Goal: Information Seeking & Learning: Learn about a topic

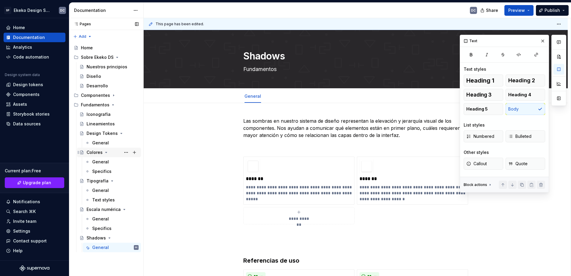
click at [95, 153] on div "Colores" at bounding box center [95, 153] width 16 height 6
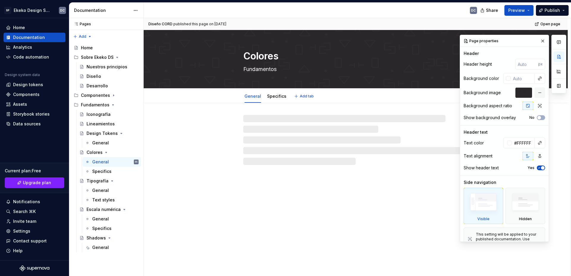
click at [258, 55] on textarea "Colores" at bounding box center [354, 56] width 225 height 14
click at [264, 57] on textarea "Colores" at bounding box center [354, 56] width 225 height 14
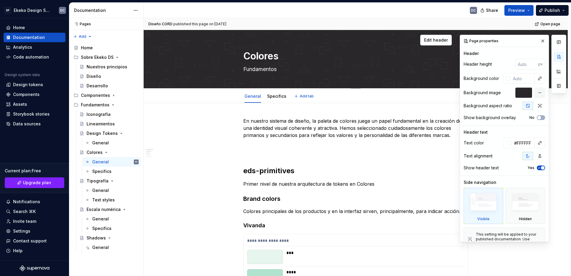
type textarea "*"
type textarea "C"
type textarea "*"
type textarea "Co"
type textarea "*"
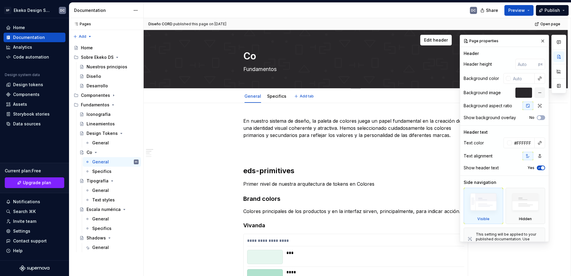
type textarea "Col"
type textarea "*"
type textarea "Colo"
type textarea "*"
type textarea "Color"
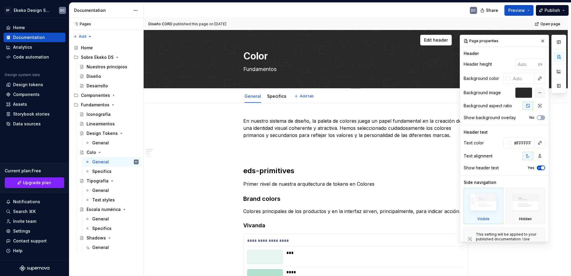
type textarea "*"
type textarea "Color"
type textarea "*"
type textarea "Color s"
type textarea "*"
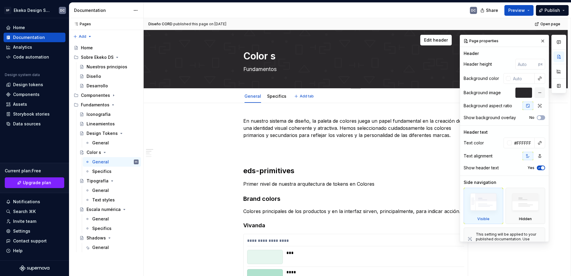
type textarea "Color sy"
type textarea "*"
type textarea "Color sys"
type textarea "*"
type textarea "Color syst"
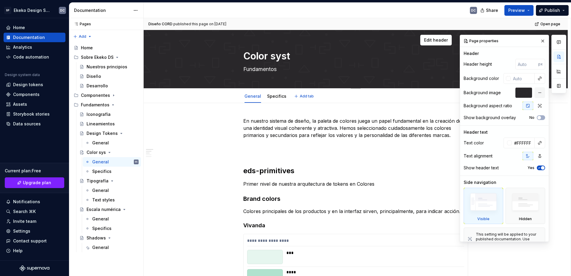
type textarea "*"
type textarea "Color syste"
type textarea "*"
type textarea "Color system"
type textarea "*"
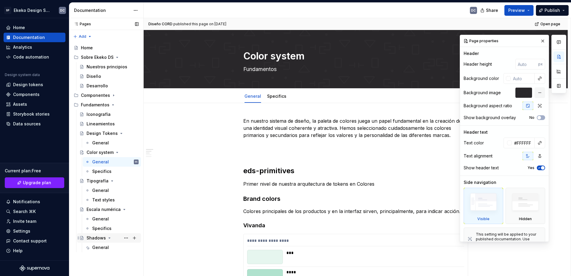
type textarea "Color system"
click at [96, 239] on div "Shadows" at bounding box center [96, 238] width 19 height 6
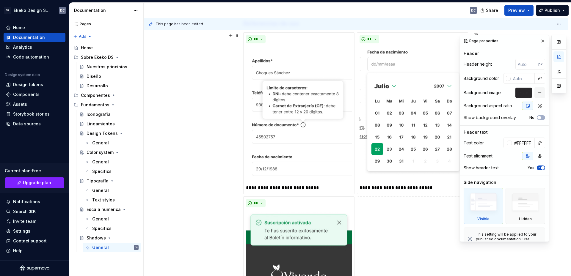
scroll to position [238, 0]
click at [133, 237] on button "Page tree" at bounding box center [134, 238] width 8 height 8
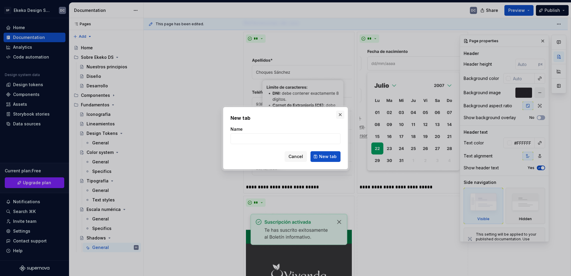
click at [339, 116] on button "button" at bounding box center [340, 115] width 8 height 8
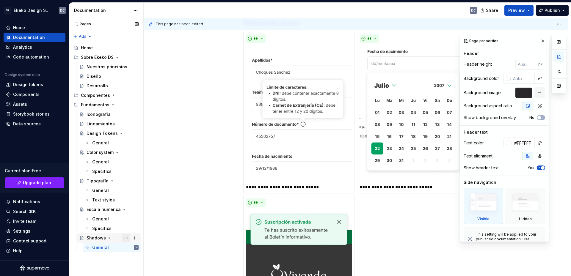
click at [123, 240] on button "Page tree" at bounding box center [126, 238] width 8 height 8
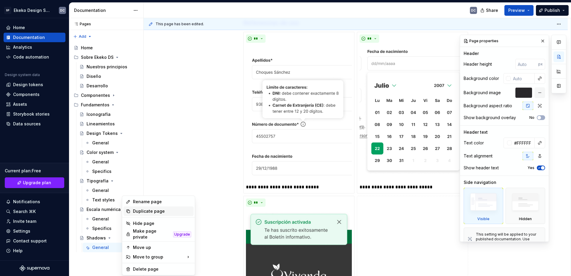
click at [147, 210] on div "Duplicate page" at bounding box center [162, 211] width 58 height 6
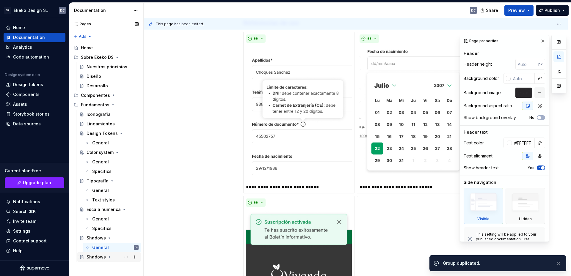
click at [94, 257] on div "Shadows" at bounding box center [96, 257] width 19 height 6
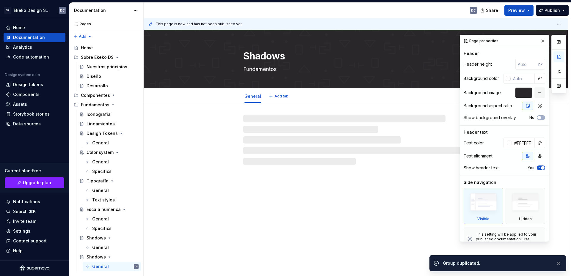
click at [262, 59] on textarea "Shadows" at bounding box center [354, 56] width 225 height 14
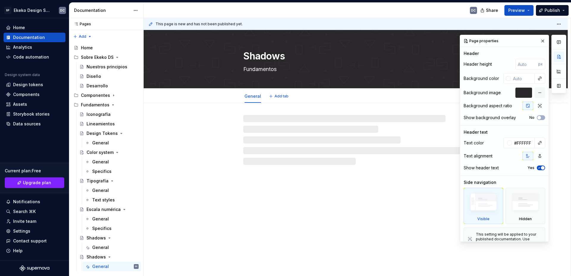
click at [262, 59] on textarea "Shadows" at bounding box center [354, 56] width 225 height 14
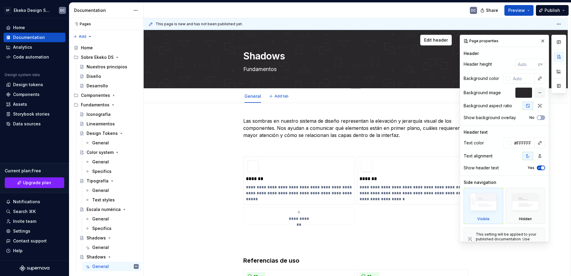
click at [262, 59] on textarea "Shadows" at bounding box center [354, 56] width 225 height 14
type textarea "*"
type textarea "g"
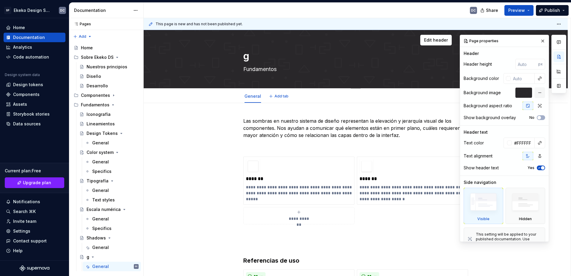
type textarea "*"
type textarea "Untitled group"
type textarea "*"
type textarea "Untitled groupG"
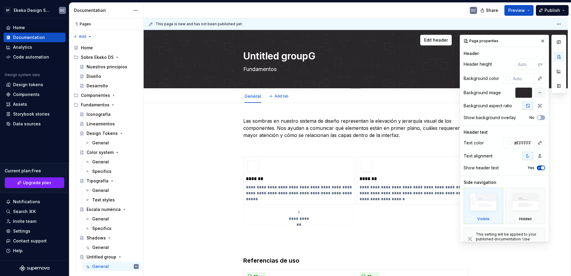
type textarea "*"
type textarea "Untitled groupGr"
type textarea "*"
type textarea "Untitled groupG"
type textarea "*"
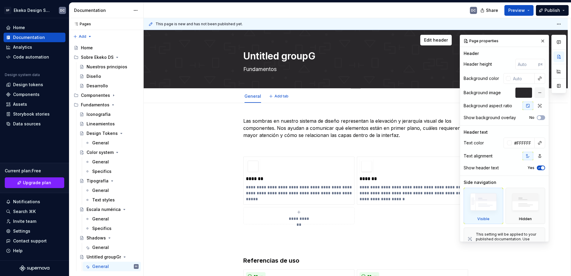
type textarea "Untitled group"
type textarea "*"
type textarea "Untitled grou"
type textarea "*"
type textarea "Untitled g"
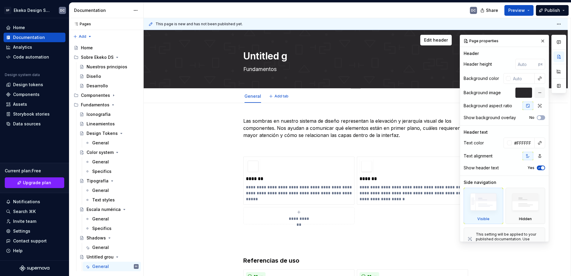
type textarea "*"
type textarea "Untitled"
type textarea "*"
type textarea "Untitled"
type textarea "*"
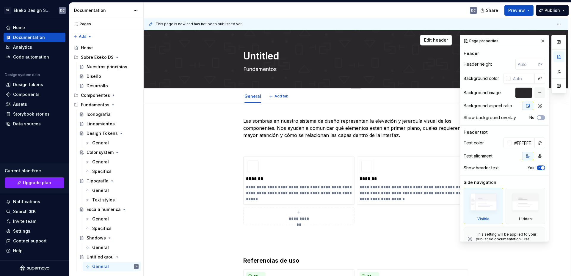
type textarea "Untitle"
type textarea "*"
type textarea "Untitl"
type textarea "*"
type textarea "Untit"
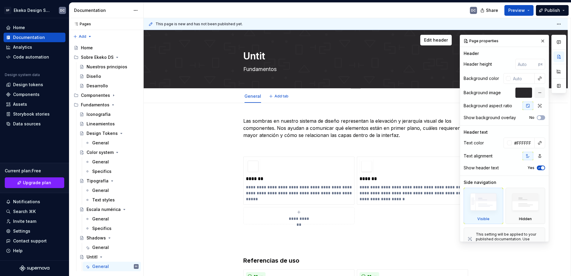
type textarea "*"
type textarea "Unti"
type textarea "*"
type textarea "Unt"
type textarea "*"
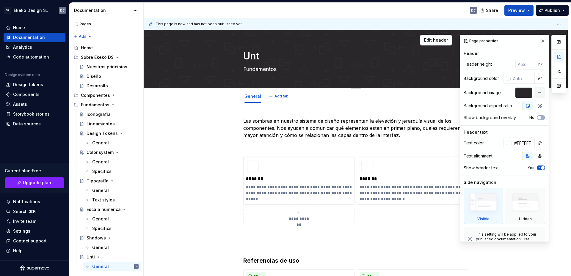
type textarea "Un"
type textarea "*"
type textarea "U"
type textarea "*"
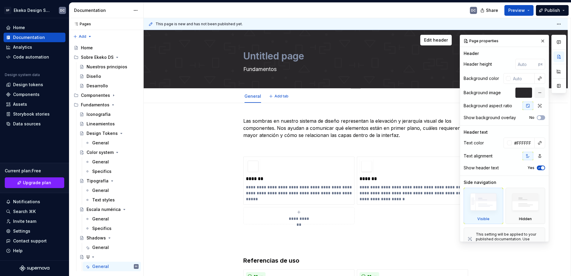
type textarea "Untitled group"
type textarea "*"
type textarea "Untitled groupG"
type textarea "*"
type textarea "Untitled groupGr"
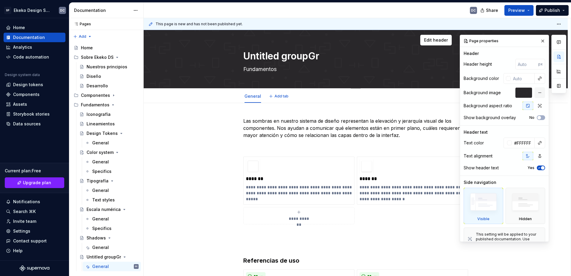
type textarea "*"
type textarea "Untitled groupGri"
type textarea "*"
type textarea "Untitled groupGrid"
type textarea "*"
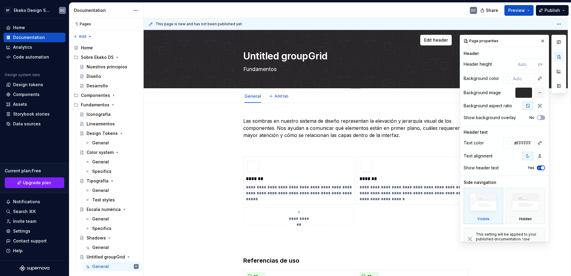
type textarea "Untitled groupGrid"
type textarea "*"
type textarea "Untitled groupGrid d"
type textarea "*"
type textarea "Untitled groupGrid"
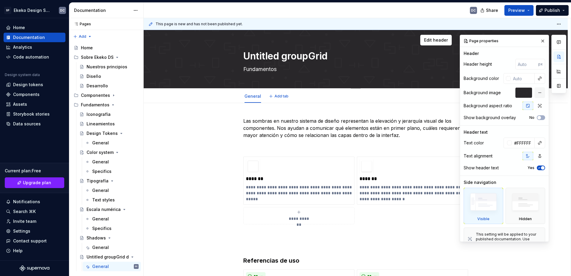
type textarea "*"
type textarea "Untitled groupGrid s"
type textarea "*"
type textarea "Untitled groupGrid sy"
type textarea "*"
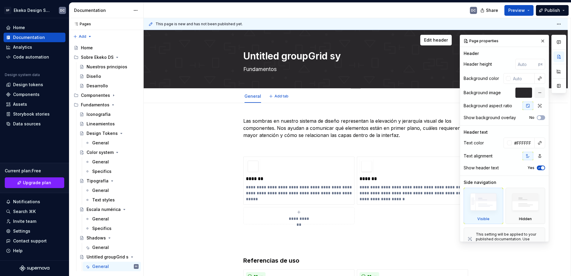
type textarea "Untitled groupGrid syt"
type textarea "*"
type textarea "Untitled groupGrid syte"
type textarea "*"
type textarea "Untitled groupGrid sytem"
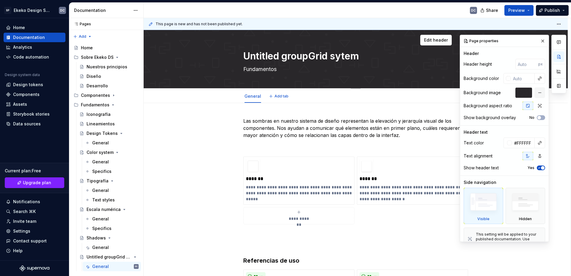
drag, startPoint x: 309, startPoint y: 56, endPoint x: 229, endPoint y: 60, distance: 81.0
click at [229, 60] on div "Untitled groupGrid sytem Fundamentos" at bounding box center [355, 59] width 376 height 58
type textarea "*"
type textarea "Grid sytem"
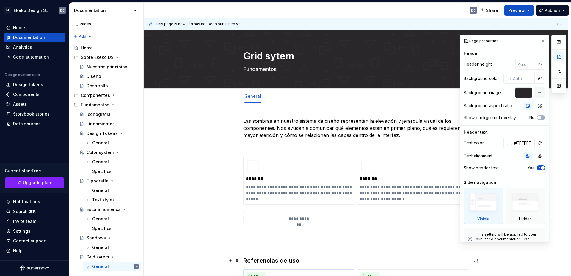
type textarea "*"
type textarea "Grid sytem"
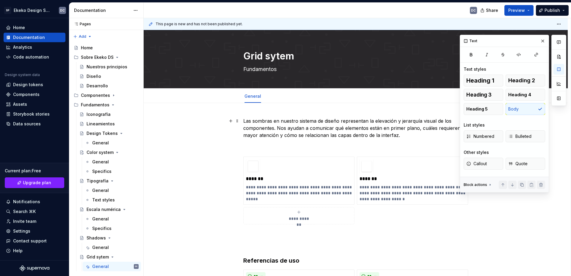
click at [279, 125] on p "Las sombras en nuestro sistema de diseño representan la elevación y jerarquía v…" at bounding box center [355, 127] width 225 height 21
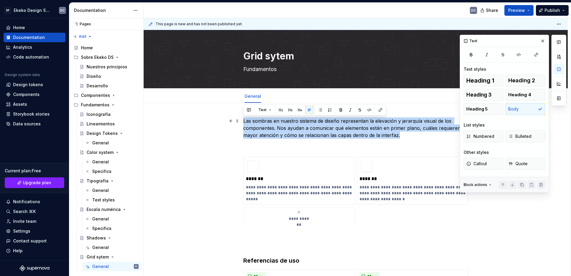
click at [280, 130] on p "Las sombras en nuestro sistema de diseño representan la elevación y jerarquía v…" at bounding box center [355, 127] width 225 height 21
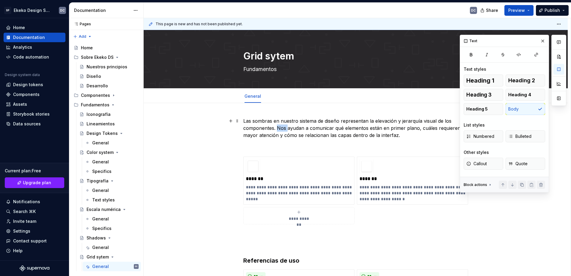
click at [280, 130] on p "Las sombras en nuestro sistema de diseño representan la elevación y jerarquía v…" at bounding box center [355, 127] width 225 height 21
click at [343, 148] on p at bounding box center [355, 145] width 225 height 7
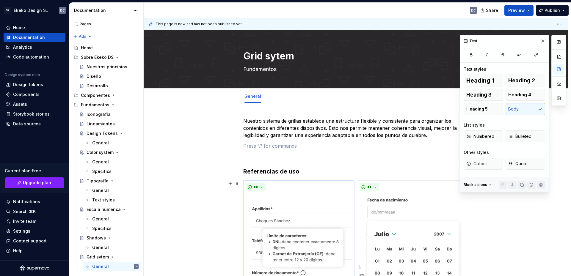
type textarea "*"
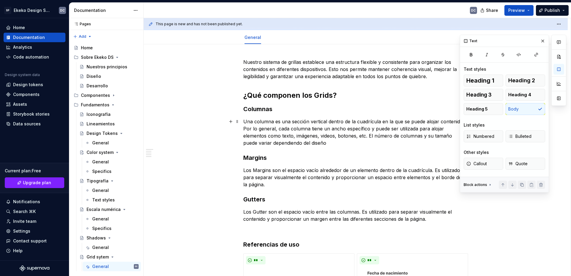
scroll to position [59, 0]
click at [280, 180] on p "Los Margins son el espacio vacío alrededor de un elemento dentro de la cuadrícu…" at bounding box center [355, 176] width 225 height 21
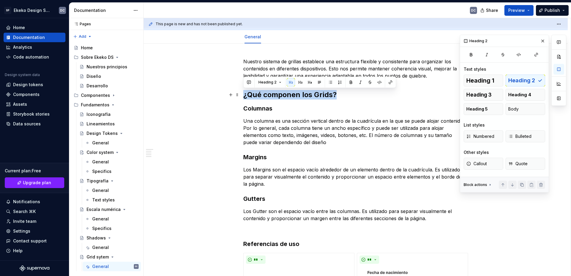
drag, startPoint x: 339, startPoint y: 95, endPoint x: 244, endPoint y: 96, distance: 94.5
click at [244, 96] on h2 "¿Qué componen los Grids?" at bounding box center [355, 95] width 225 height 10
drag, startPoint x: 339, startPoint y: 94, endPoint x: 244, endPoint y: 94, distance: 94.8
click at [244, 94] on h2 "¿Qué componen los Grids?" at bounding box center [355, 95] width 225 height 10
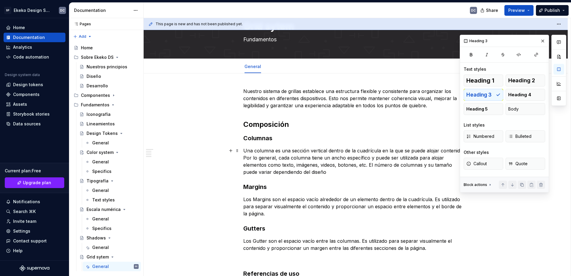
scroll to position [0, 0]
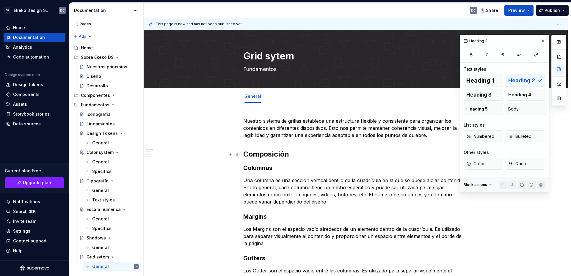
click at [293, 154] on h2 "Composición" at bounding box center [355, 155] width 225 height 10
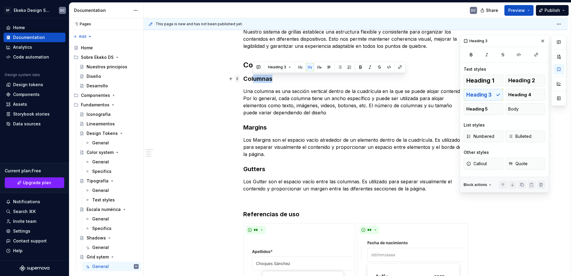
drag, startPoint x: 279, startPoint y: 79, endPoint x: 239, endPoint y: 81, distance: 39.9
click at [274, 79] on h3 "Columnas" at bounding box center [355, 79] width 225 height 8
drag, startPoint x: 258, startPoint y: 80, endPoint x: 245, endPoint y: 81, distance: 13.4
click at [245, 81] on h3 "Columnas" at bounding box center [355, 79] width 225 height 8
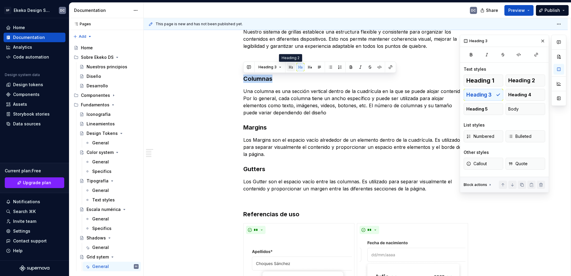
click at [293, 65] on button "button" at bounding box center [291, 67] width 8 height 8
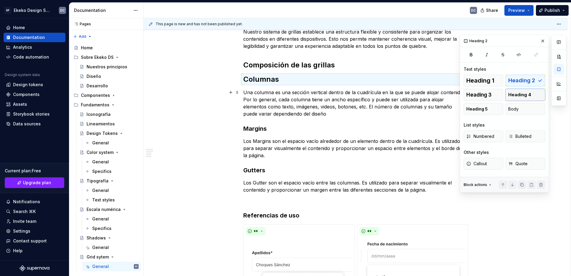
click at [514, 94] on span "Heading 4" at bounding box center [519, 95] width 23 height 6
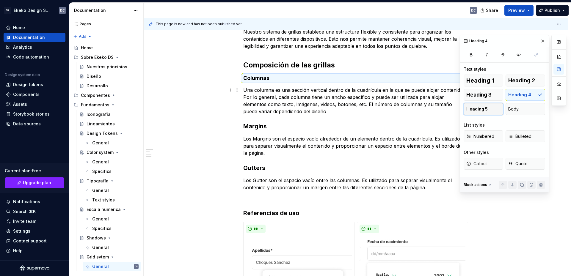
click at [480, 107] on span "Heading 5" at bounding box center [476, 109] width 21 height 6
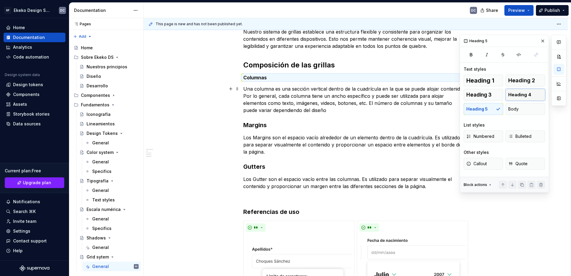
click at [513, 95] on span "Heading 4" at bounding box center [519, 95] width 23 height 6
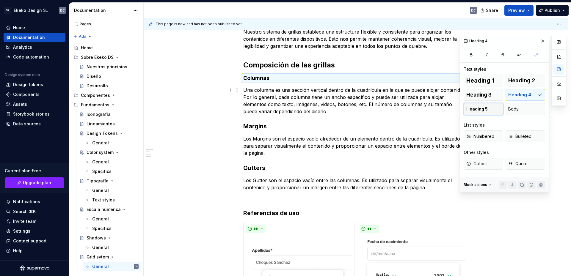
click at [490, 109] on button "Heading 5" at bounding box center [483, 109] width 40 height 12
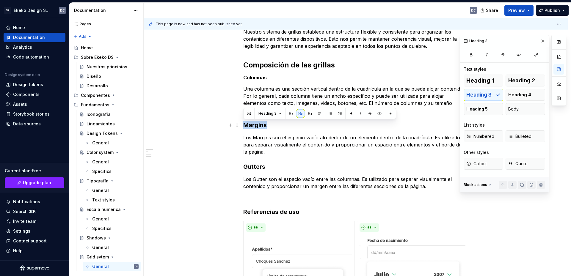
drag, startPoint x: 271, startPoint y: 126, endPoint x: 262, endPoint y: 123, distance: 9.4
click at [243, 127] on h3 "Margins" at bounding box center [355, 125] width 225 height 8
click at [474, 111] on span "Heading 5" at bounding box center [476, 109] width 21 height 6
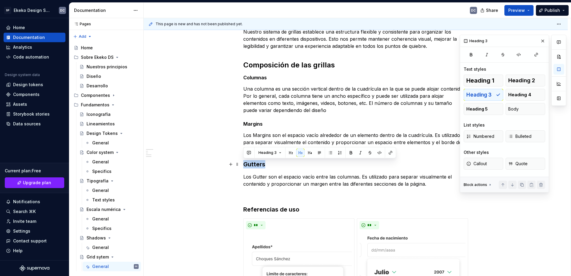
drag, startPoint x: 273, startPoint y: 165, endPoint x: 241, endPoint y: 165, distance: 32.4
click at [482, 111] on span "Heading 5" at bounding box center [476, 109] width 21 height 6
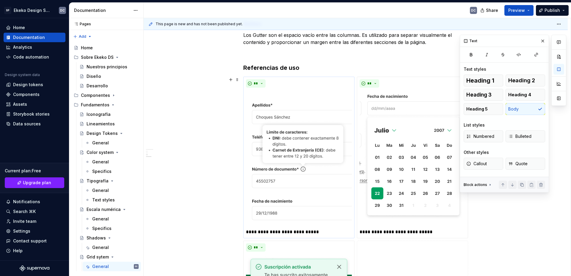
scroll to position [238, 0]
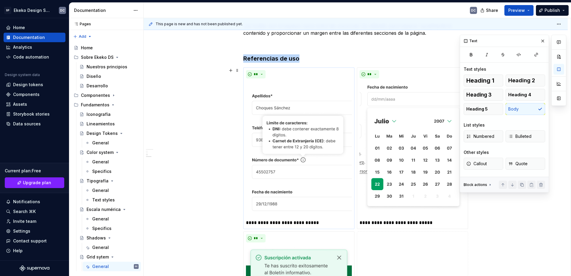
click at [329, 76] on div "**" at bounding box center [299, 74] width 106 height 8
click at [328, 52] on div "Nuestro sistema de grillas establece una estructura flexible y consistente para…" at bounding box center [355, 188] width 225 height 616
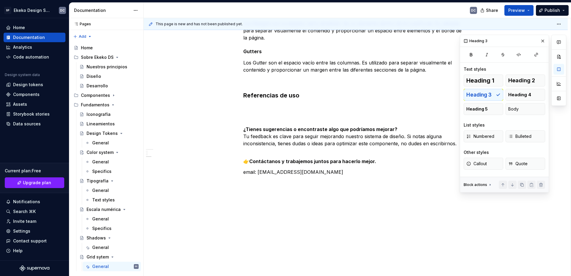
scroll to position [201, 0]
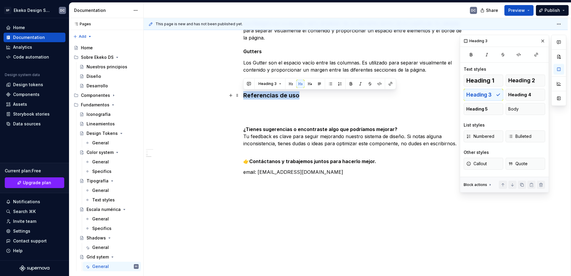
drag, startPoint x: 320, startPoint y: 90, endPoint x: 243, endPoint y: 95, distance: 76.8
click at [243, 95] on div "Nuestro sistema de grillas establece una estructura flexible y consistente para…" at bounding box center [355, 51] width 225 height 270
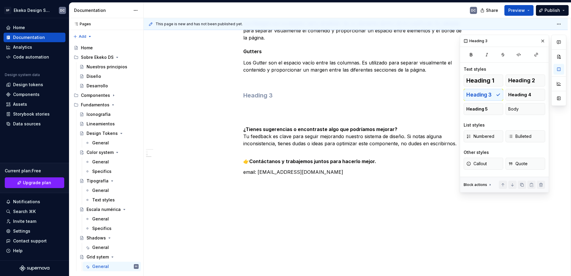
type textarea "*"
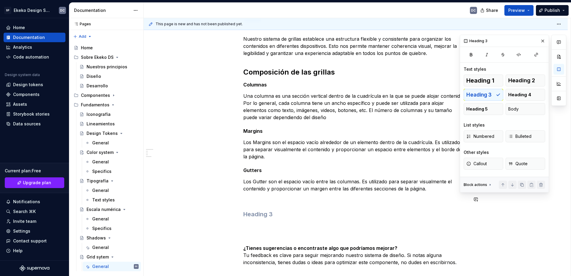
click at [278, 209] on div "Nuestro sistema de grillas establece una estructura flexible y consistente para…" at bounding box center [355, 170] width 225 height 270
click at [274, 202] on p at bounding box center [355, 199] width 225 height 7
click at [271, 213] on h3 at bounding box center [355, 214] width 225 height 8
click at [272, 204] on div "Nuestro sistema de grillas establece una estructura flexible y consistente para…" at bounding box center [355, 170] width 225 height 270
click at [273, 200] on p at bounding box center [355, 199] width 225 height 7
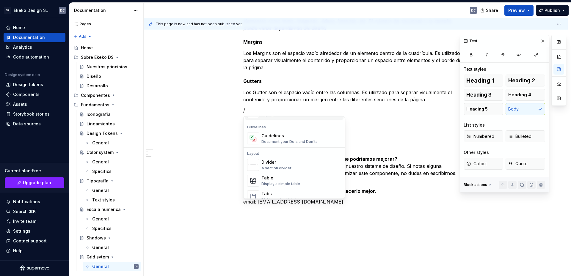
scroll to position [178, 0]
click at [278, 148] on div "Divider" at bounding box center [276, 147] width 30 height 6
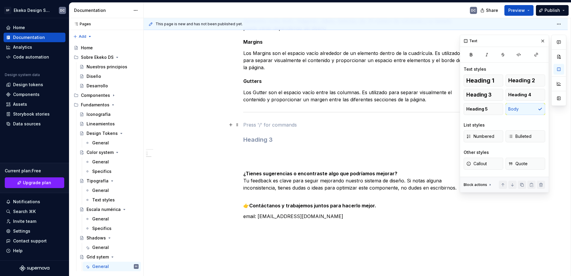
click at [274, 125] on p at bounding box center [355, 124] width 225 height 7
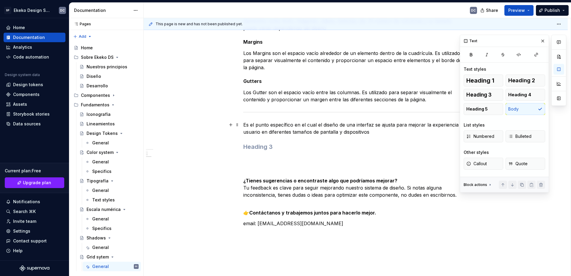
click at [245, 124] on p "Es el punto específico en el cual el diseño de una interfaz se ajusta para mejo…" at bounding box center [355, 128] width 225 height 14
click at [243, 124] on p "Es el punto específico en el cual el diseño de una interfaz se ajusta para mejo…" at bounding box center [355, 128] width 225 height 14
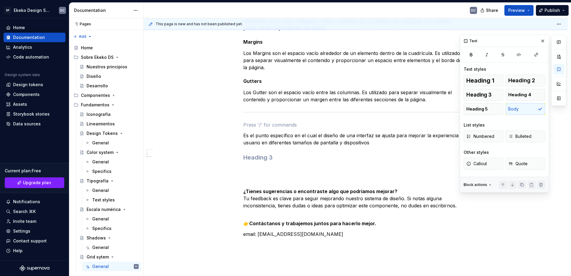
click at [243, 124] on p at bounding box center [355, 124] width 225 height 7
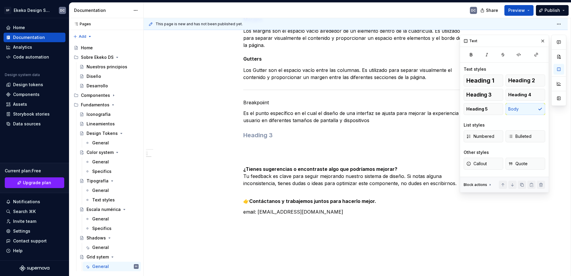
scroll to position [201, 0]
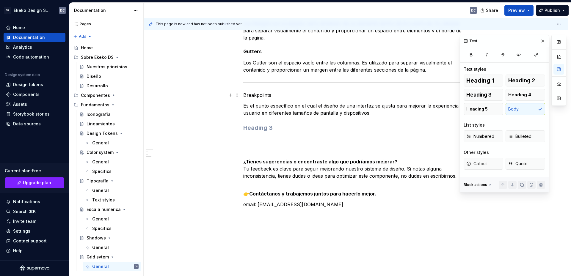
click at [265, 96] on p "Breakpoiints" at bounding box center [355, 95] width 225 height 7
drag, startPoint x: 271, startPoint y: 96, endPoint x: 242, endPoint y: 92, distance: 28.8
click at [242, 92] on div "Nuestro sistema de grillas establece una estructura flexible y consistente para…" at bounding box center [356, 105] width 424 height 407
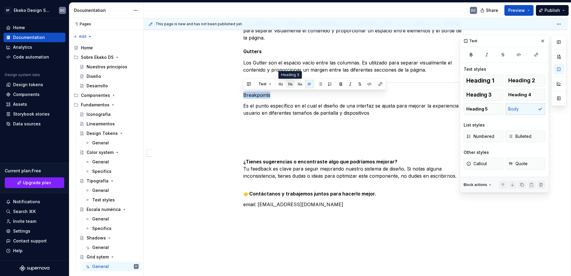
click at [289, 83] on button "button" at bounding box center [290, 84] width 8 height 8
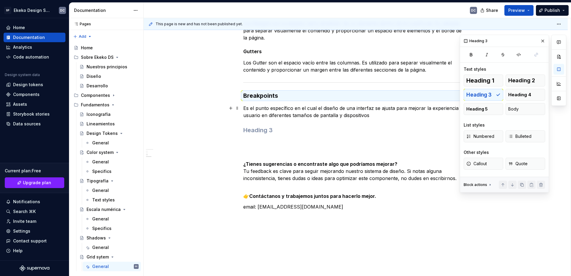
click at [286, 113] on p "Es el punto específico en el cual el diseño de una interfaz se ajusta para mejo…" at bounding box center [355, 112] width 225 height 14
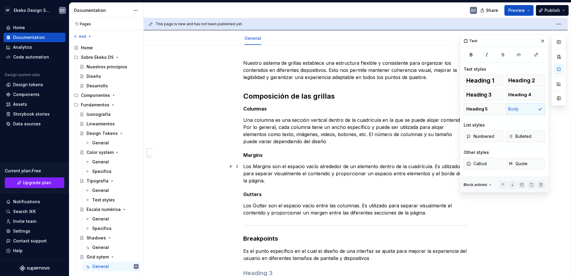
scroll to position [52, 0]
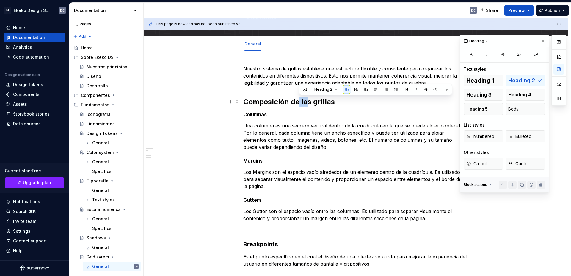
drag, startPoint x: 309, startPoint y: 101, endPoint x: 299, endPoint y: 102, distance: 9.9
click at [299, 102] on h2 "Composición de las grillas" at bounding box center [355, 102] width 225 height 10
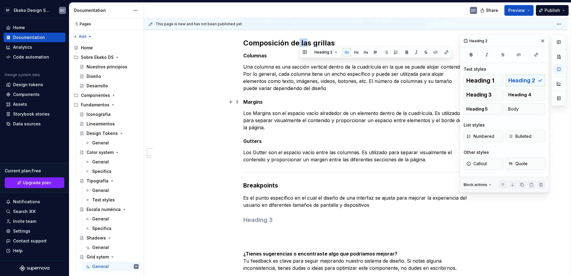
scroll to position [112, 0]
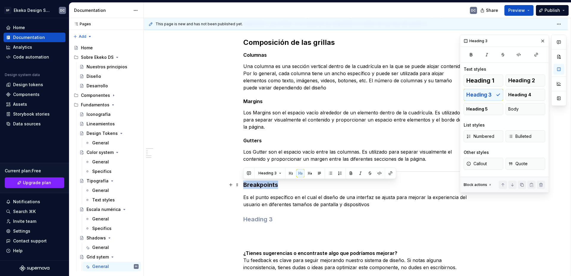
drag, startPoint x: 279, startPoint y: 187, endPoint x: 244, endPoint y: 188, distance: 35.1
click at [243, 188] on h3 "Breakpoints" at bounding box center [355, 185] width 225 height 8
click at [292, 172] on button "button" at bounding box center [291, 173] width 8 height 8
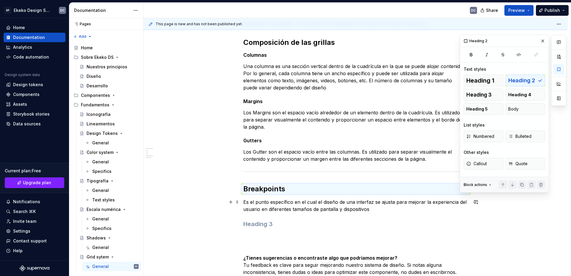
click at [379, 205] on p "Es el punto específico en el cual el diseño de una interfaz se ajusta para mejo…" at bounding box center [355, 206] width 225 height 14
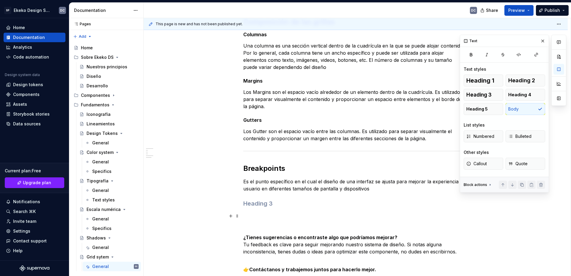
scroll to position [142, 0]
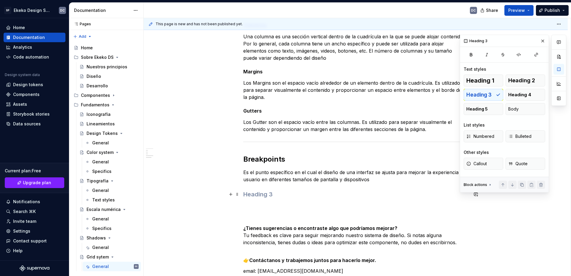
click at [297, 197] on h3 at bounding box center [355, 194] width 225 height 8
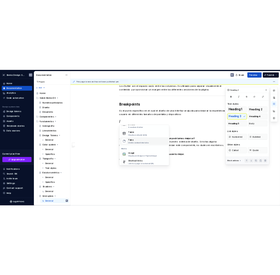
scroll to position [208, 0]
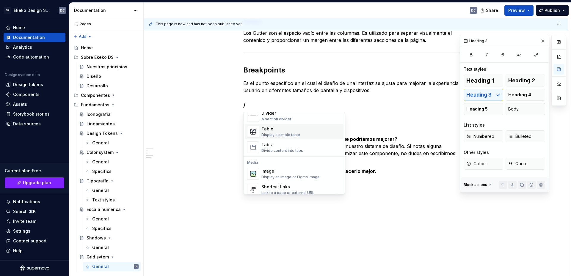
click at [282, 131] on div "Table" at bounding box center [280, 129] width 39 height 6
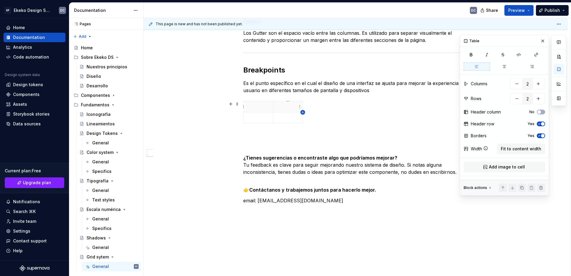
click at [304, 112] on icon "button" at bounding box center [302, 112] width 5 height 5
type input "3"
type textarea "*"
type input "2"
click at [259, 108] on p at bounding box center [258, 107] width 22 height 6
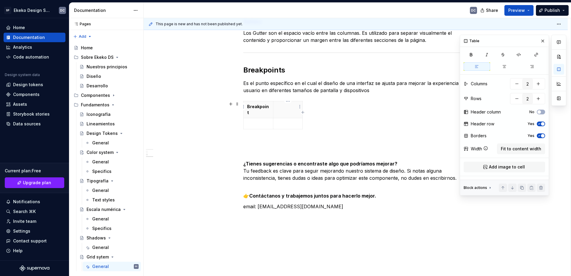
click at [288, 109] on p at bounding box center [288, 107] width 22 height 6
drag, startPoint x: 288, startPoint y: 109, endPoint x: 255, endPoint y: 109, distance: 33.0
click at [255, 109] on tr "Breakpoint Use" at bounding box center [272, 109] width 59 height 17
click at [501, 66] on button "button" at bounding box center [504, 66] width 26 height 8
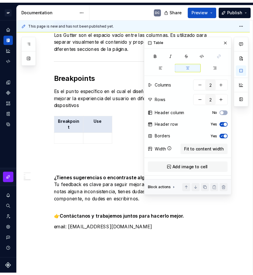
scroll to position [252, 0]
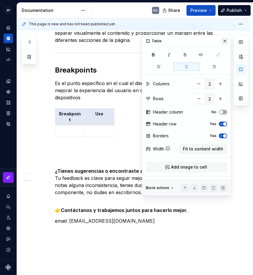
click at [227, 40] on button "button" at bounding box center [225, 41] width 8 height 8
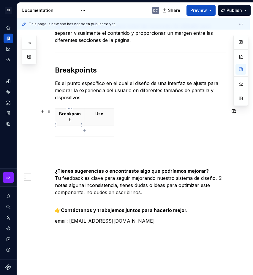
click at [76, 128] on p at bounding box center [70, 131] width 22 height 6
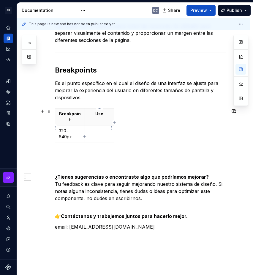
click at [97, 128] on p at bounding box center [100, 131] width 22 height 6
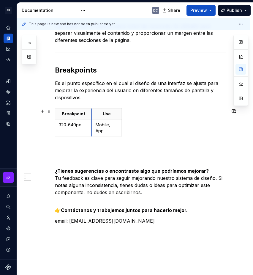
drag, startPoint x: 84, startPoint y: 114, endPoint x: 91, endPoint y: 114, distance: 7.5
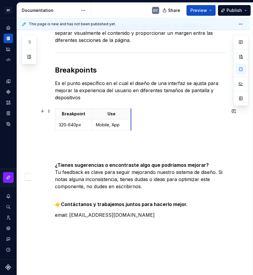
drag, startPoint x: 122, startPoint y: 115, endPoint x: 131, endPoint y: 115, distance: 9.5
click at [92, 130] on icon "button" at bounding box center [93, 130] width 5 height 5
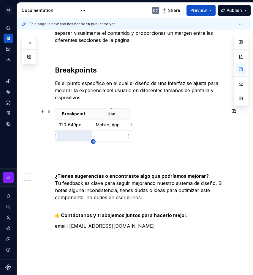
click at [93, 143] on icon "button" at bounding box center [93, 141] width 3 height 3
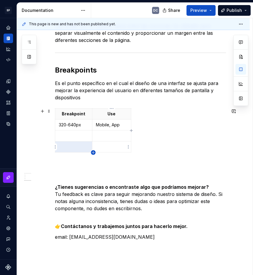
click at [92, 153] on icon "button" at bounding box center [93, 152] width 5 height 5
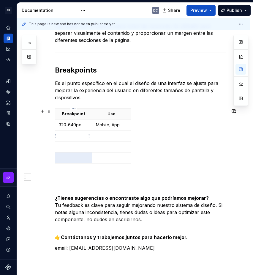
click at [71, 135] on p at bounding box center [74, 136] width 30 height 6
click at [67, 145] on p at bounding box center [74, 147] width 30 height 6
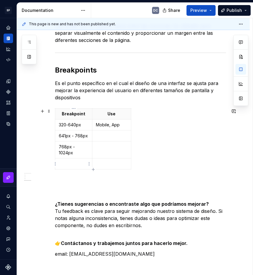
click at [78, 166] on p at bounding box center [74, 164] width 30 height 6
click at [107, 134] on p at bounding box center [112, 136] width 32 height 6
click at [107, 147] on p at bounding box center [112, 147] width 32 height 6
click at [109, 169] on td at bounding box center [111, 163] width 39 height 11
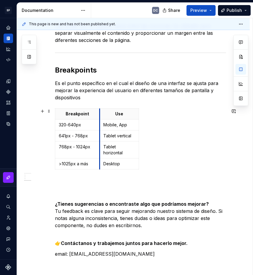
drag, startPoint x: 92, startPoint y: 115, endPoint x: 100, endPoint y: 115, distance: 7.8
click at [100, 115] on th "Use" at bounding box center [119, 114] width 39 height 11
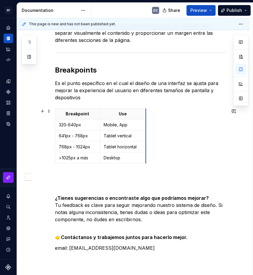
drag, startPoint x: 139, startPoint y: 115, endPoint x: 146, endPoint y: 115, distance: 7.2
click at [90, 176] on p at bounding box center [140, 176] width 171 height 7
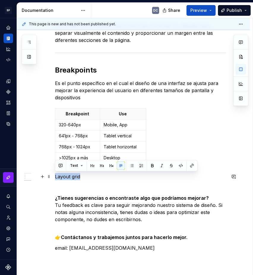
drag, startPoint x: 90, startPoint y: 175, endPoint x: 54, endPoint y: 177, distance: 35.4
click at [54, 177] on div "Nuestro sistema de grillas establece una estructura flexible y consistente para…" at bounding box center [133, 101] width 233 height 501
click at [100, 165] on button "button" at bounding box center [102, 165] width 8 height 8
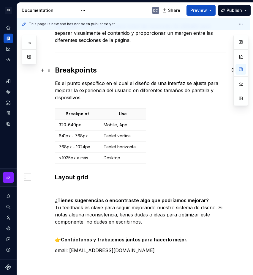
click at [89, 70] on h2 "Breakpoints" at bounding box center [140, 70] width 171 height 10
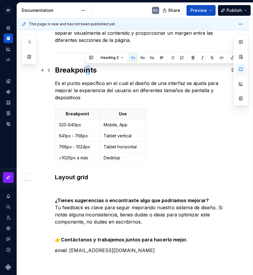
drag, startPoint x: 90, startPoint y: 71, endPoint x: 86, endPoint y: 71, distance: 3.9
click at [86, 71] on h2 "Breakpoints" at bounding box center [140, 70] width 171 height 10
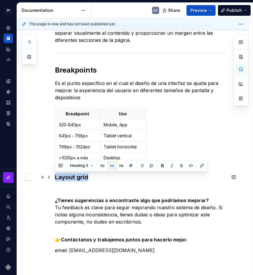
drag, startPoint x: 90, startPoint y: 177, endPoint x: 54, endPoint y: 175, distance: 36.0
click at [54, 175] on div "Nuestro sistema de grillas establece una estructura flexible y consistente para…" at bounding box center [133, 102] width 233 height 503
click at [102, 166] on button "button" at bounding box center [102, 165] width 8 height 8
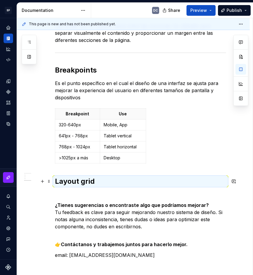
click at [101, 183] on h2 "Layout grid" at bounding box center [140, 182] width 171 height 10
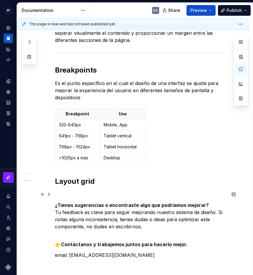
click at [66, 195] on p at bounding box center [140, 194] width 171 height 7
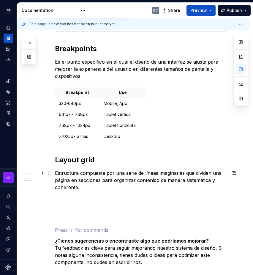
scroll to position [282, 0]
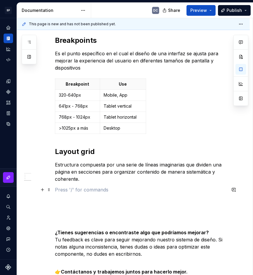
click at [71, 189] on p at bounding box center [140, 189] width 171 height 7
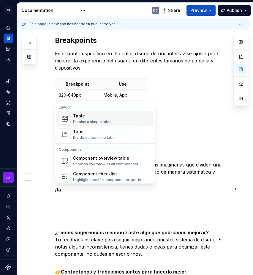
click at [83, 119] on div "Table Display a simple table" at bounding box center [92, 118] width 39 height 11
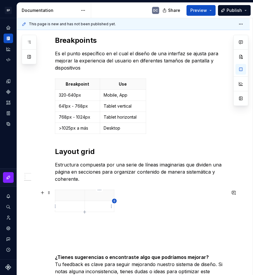
click at [114, 202] on icon "button" at bounding box center [114, 201] width 5 height 5
click at [125, 200] on icon "button" at bounding box center [125, 201] width 5 height 5
click at [68, 195] on p at bounding box center [70, 195] width 22 height 6
click at [95, 194] on p at bounding box center [100, 195] width 22 height 6
click at [120, 196] on p at bounding box center [119, 195] width 3 height 6
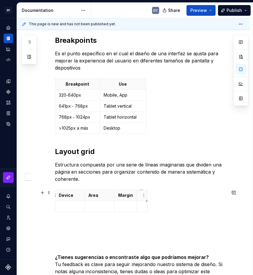
click at [139, 195] on th at bounding box center [142, 195] width 11 height 11
click at [161, 202] on icon "button" at bounding box center [161, 200] width 3 height 3
click at [165, 197] on th at bounding box center [168, 195] width 11 height 11
click at [71, 207] on p at bounding box center [70, 206] width 22 height 6
click at [106, 207] on p at bounding box center [100, 206] width 22 height 6
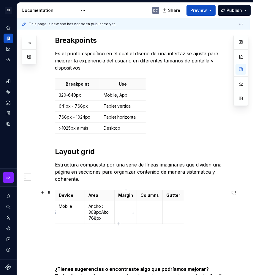
click at [130, 212] on td at bounding box center [126, 212] width 22 height 23
click at [154, 212] on td at bounding box center [150, 212] width 26 height 23
click at [168, 211] on td at bounding box center [173, 212] width 21 height 23
click at [120, 222] on icon "button" at bounding box center [118, 223] width 5 height 5
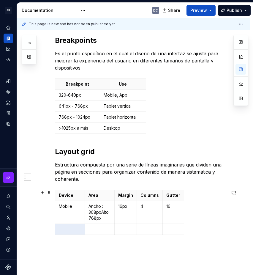
scroll to position [371, 0]
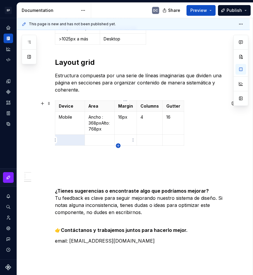
click at [119, 146] on icon "button" at bounding box center [118, 145] width 3 height 3
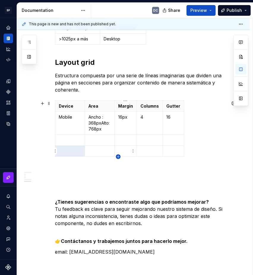
click at [119, 157] on icon "button" at bounding box center [118, 156] width 5 height 5
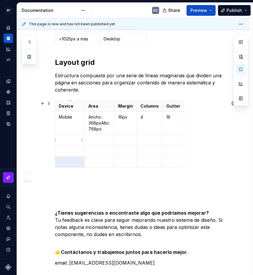
click at [73, 138] on p at bounding box center [70, 140] width 22 height 6
click at [76, 150] on p at bounding box center [70, 151] width 22 height 6
click at [65, 159] on p at bounding box center [70, 162] width 22 height 6
click at [94, 140] on p at bounding box center [100, 140] width 22 height 6
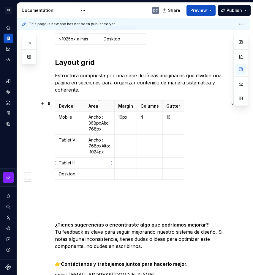
click at [100, 163] on p at bounding box center [100, 163] width 22 height 6
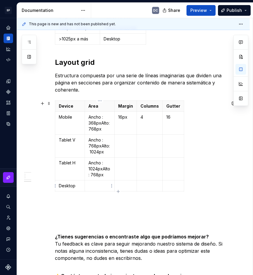
click at [96, 186] on p at bounding box center [100, 186] width 22 height 6
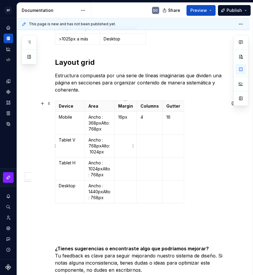
click at [122, 140] on p at bounding box center [125, 140] width 15 height 6
click at [125, 163] on p at bounding box center [125, 163] width 15 height 6
click at [126, 188] on p at bounding box center [125, 186] width 15 height 6
click at [142, 146] on td at bounding box center [150, 146] width 26 height 23
click at [144, 168] on td at bounding box center [150, 169] width 26 height 23
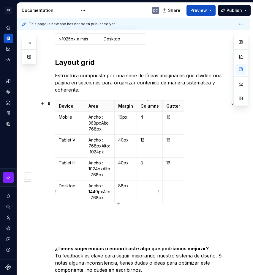
click at [144, 189] on td at bounding box center [150, 191] width 26 height 23
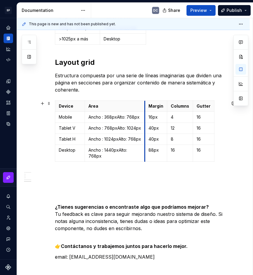
drag, startPoint x: 116, startPoint y: 106, endPoint x: 146, endPoint y: 108, distance: 30.3
click at [146, 108] on th "Margin" at bounding box center [156, 106] width 22 height 11
click at [159, 192] on div "Nuestro sistema de grillas establece una estructura flexible y consistente para…" at bounding box center [140, 8] width 171 height 525
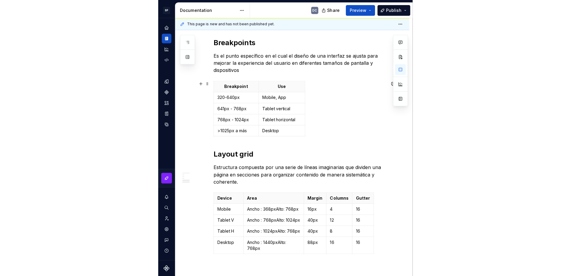
scroll to position [290, 0]
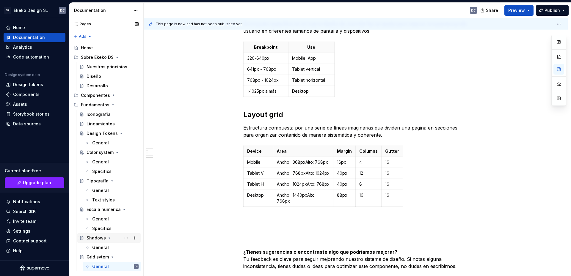
click at [95, 238] on div "Shadows" at bounding box center [96, 238] width 19 height 6
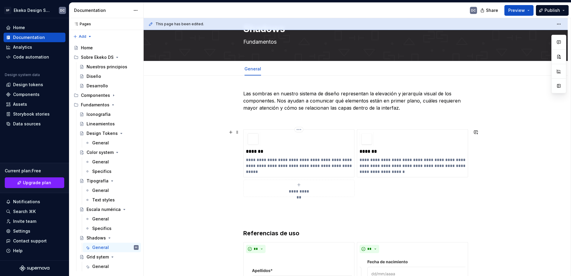
scroll to position [30, 0]
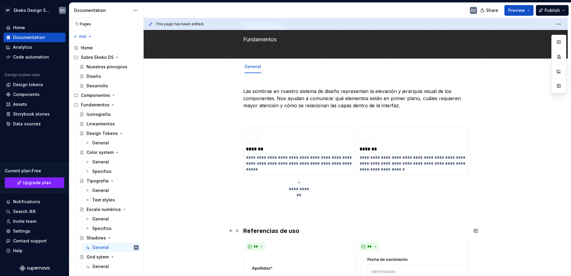
type textarea "*"
drag, startPoint x: 277, startPoint y: 231, endPoint x: 245, endPoint y: 230, distance: 31.8
click at [245, 230] on h3 "Referencias de uso" at bounding box center [355, 231] width 225 height 8
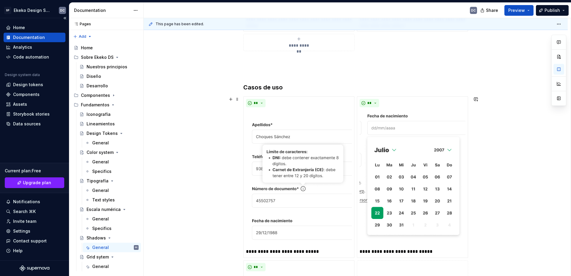
scroll to position [178, 0]
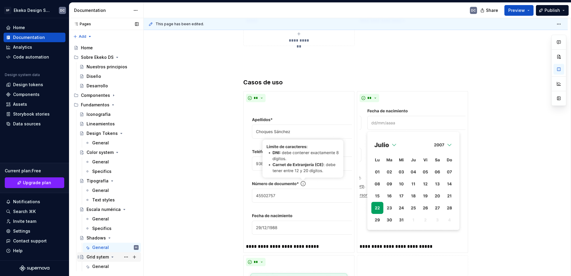
click at [96, 257] on div "Grid sytem" at bounding box center [98, 257] width 22 height 6
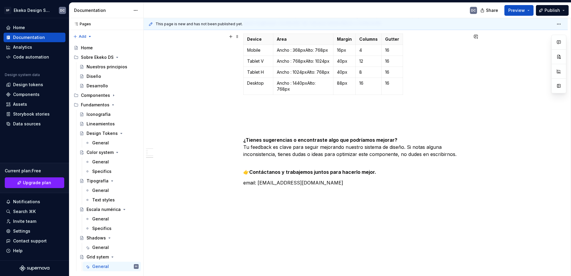
scroll to position [425, 0]
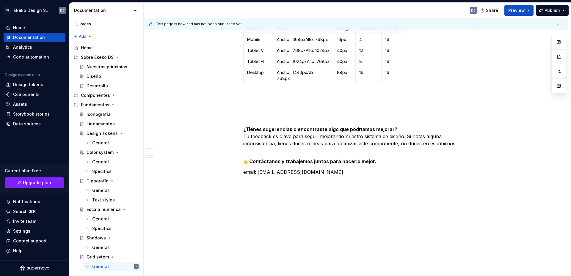
type textarea "*"
